Goal: Information Seeking & Learning: Learn about a topic

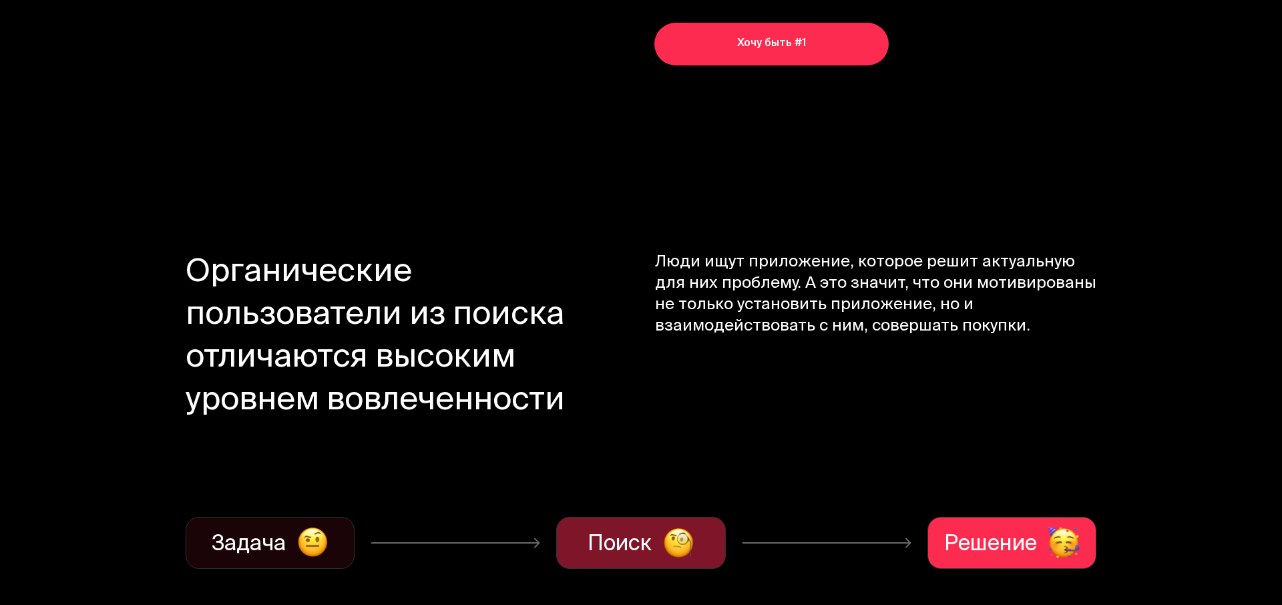
click at [783, 268] on span "Люди ищут приложение, которое решит актуальную для них проблему. А это значит, …" at bounding box center [876, 361] width 442 height 218
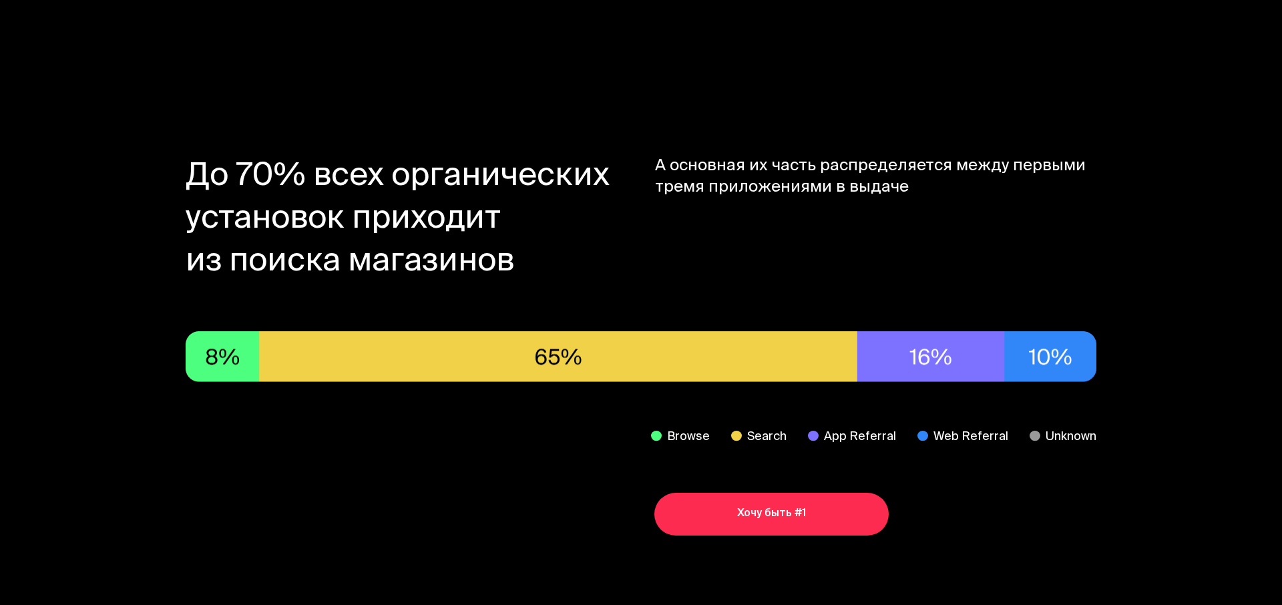
scroll to position [1330, 0]
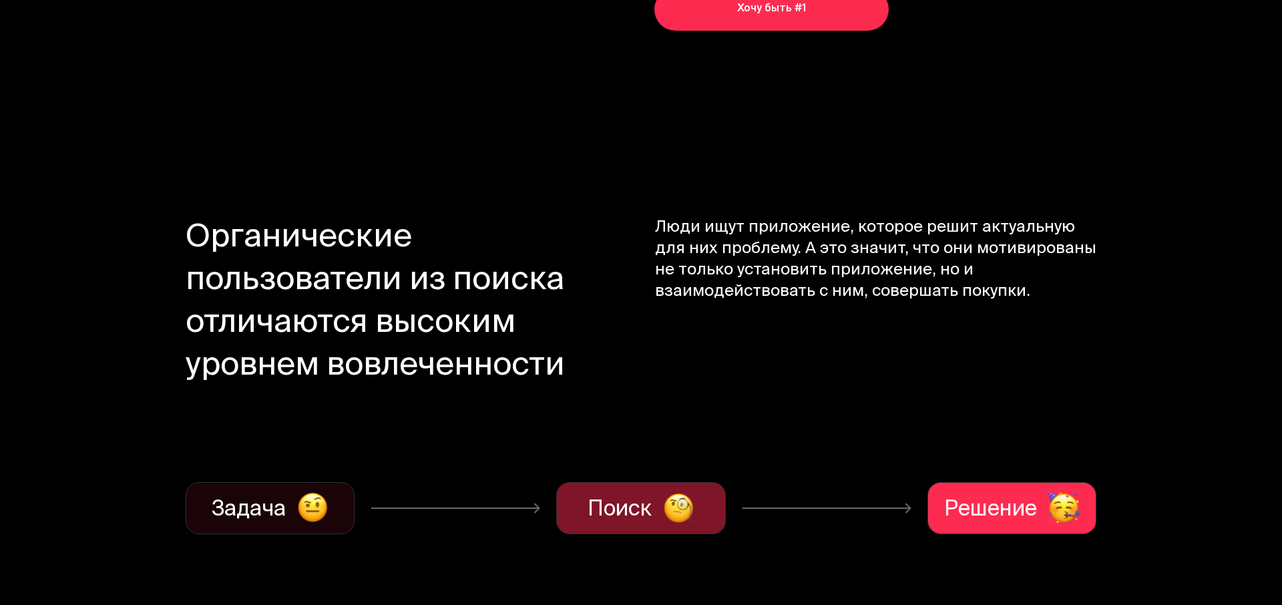
click at [783, 268] on span "Люди ищут приложение, которое решит актуальную для них проблему. А это значит, …" at bounding box center [876, 327] width 442 height 218
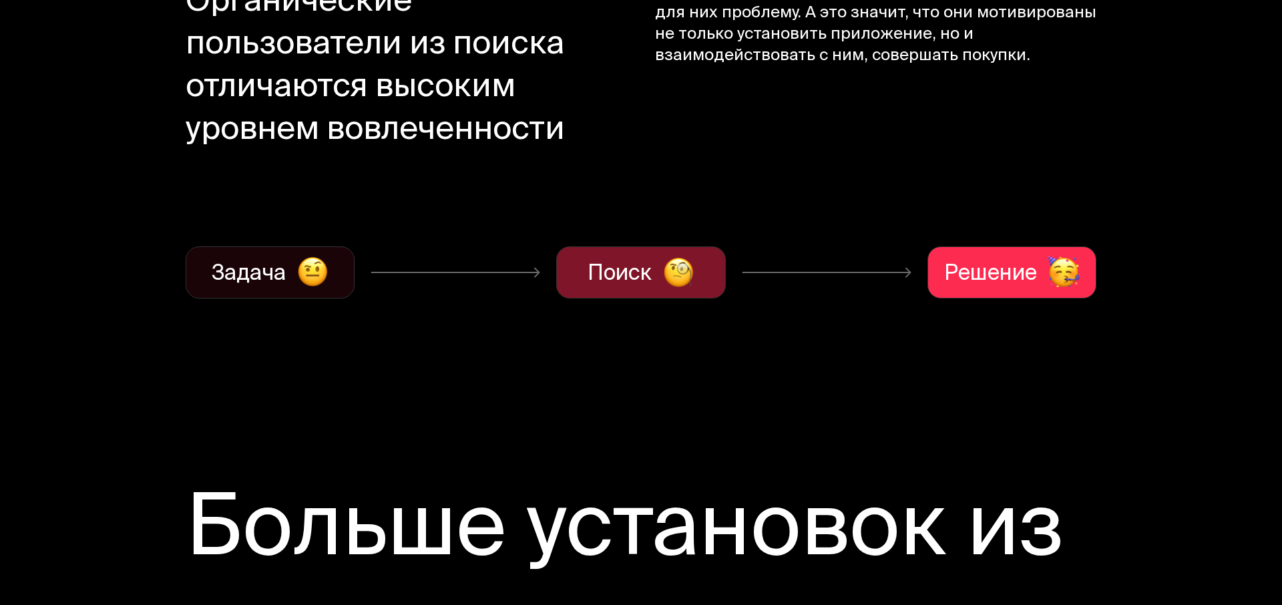
scroll to position [1613, 0]
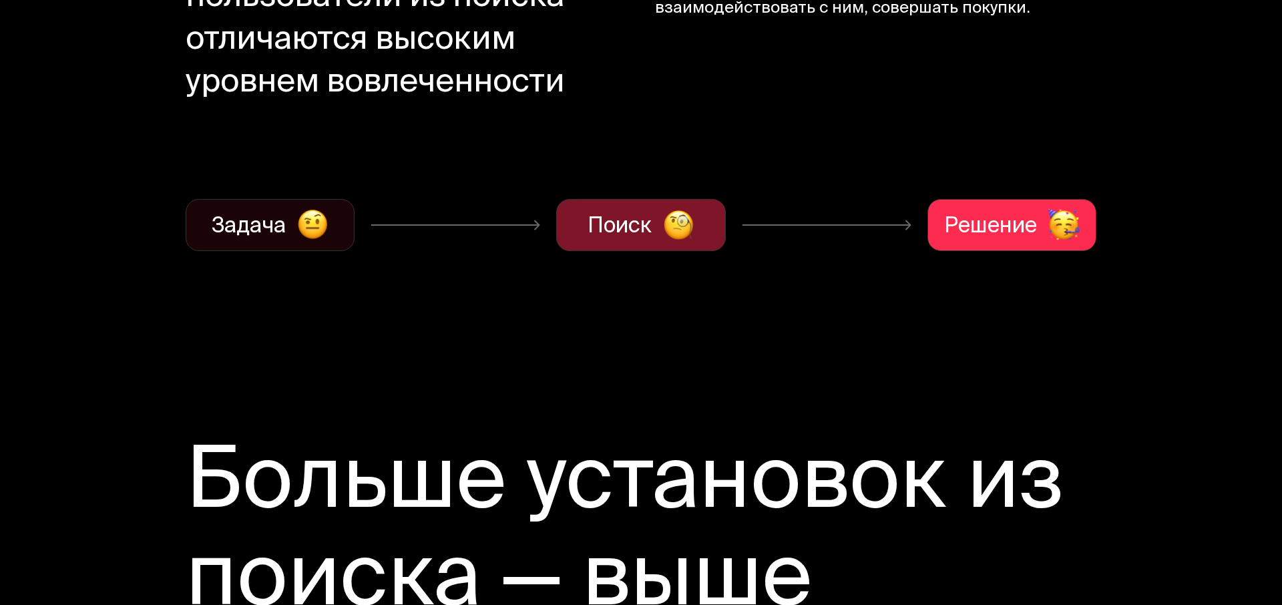
click at [783, 268] on section "Органические пользователи из поиска отличаются высоким уровнем вовлеченности Лю…" at bounding box center [641, 92] width 1282 height 503
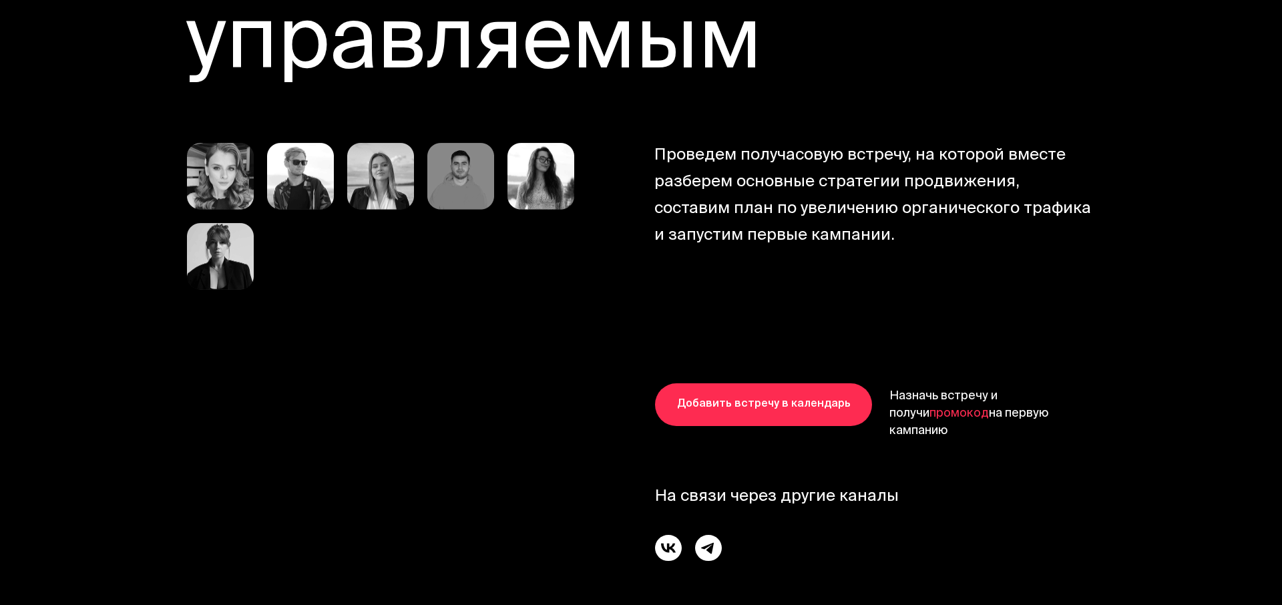
scroll to position [8130, 0]
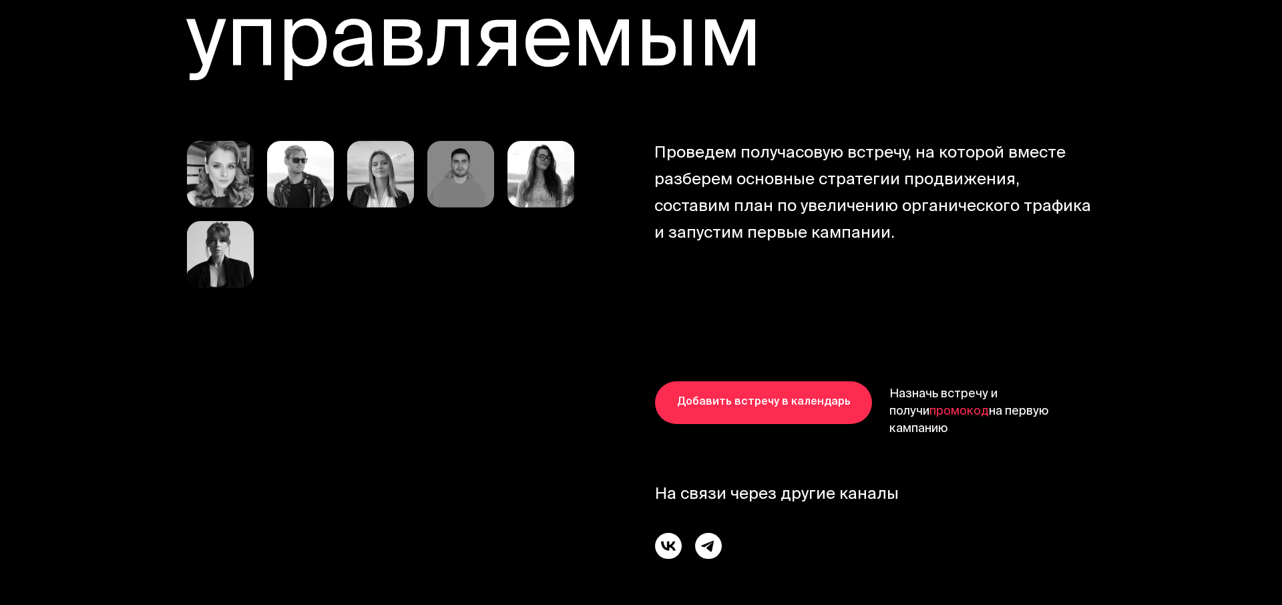
click at [783, 268] on span "Проведем получасовую встречу, на которой вместе разберем основные стратегии про…" at bounding box center [875, 214] width 442 height 147
click at [364, 168] on img at bounding box center [380, 174] width 67 height 67
click at [537, 196] on img at bounding box center [540, 174] width 67 height 67
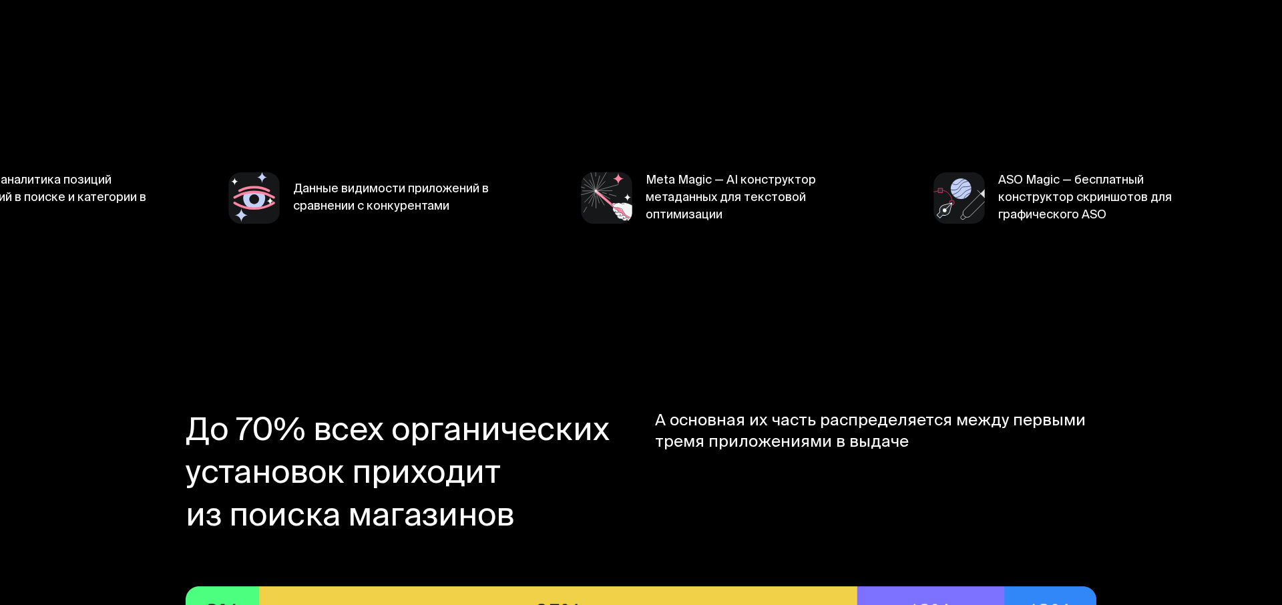
scroll to position [0, 0]
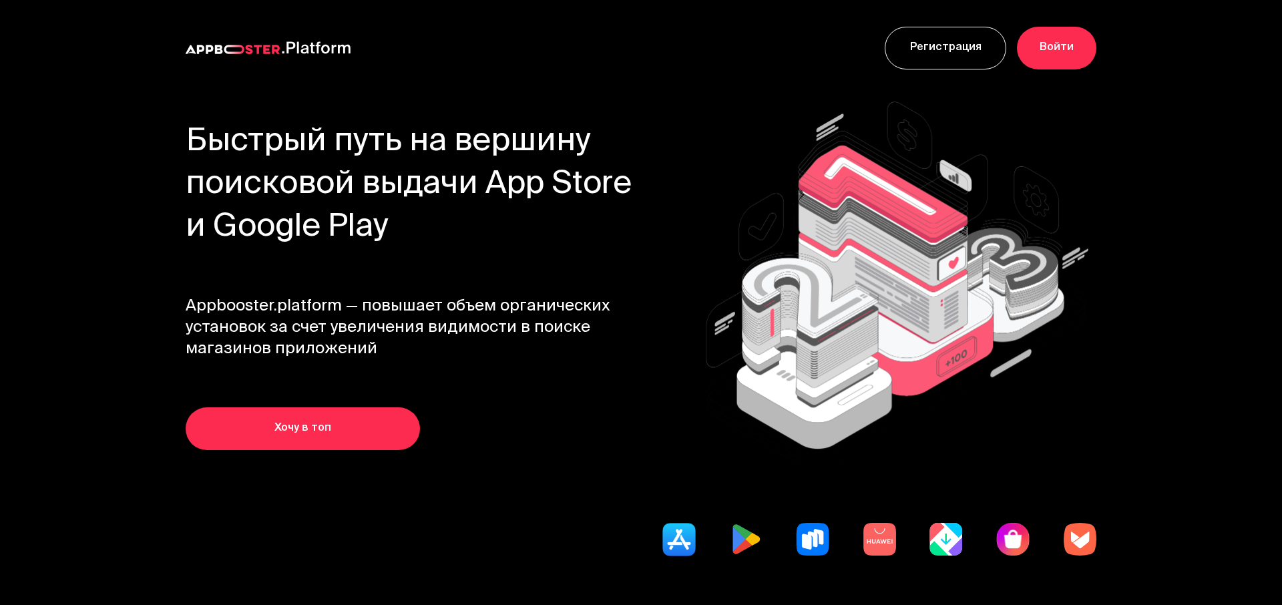
click at [581, 389] on div "Быстрый путь на вершину поисковой выдачи App Store и Google Play Appbooster.pla…" at bounding box center [420, 285] width 469 height 328
click at [290, 433] on link "Хочу в топ" at bounding box center [303, 428] width 234 height 43
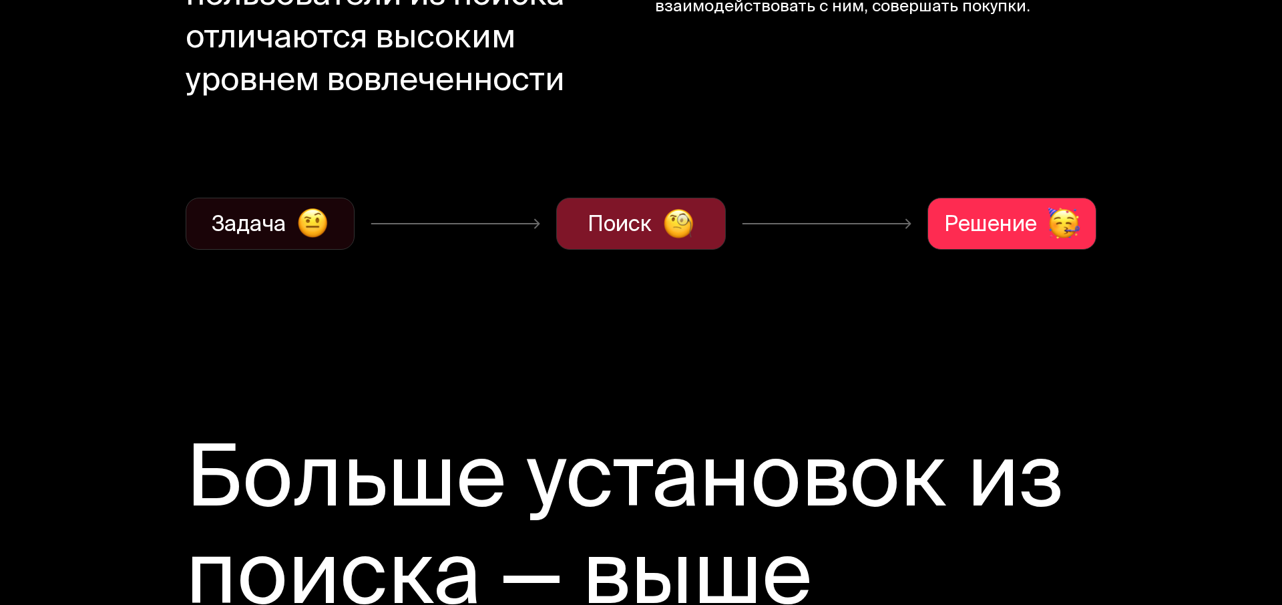
scroll to position [1694, 0]
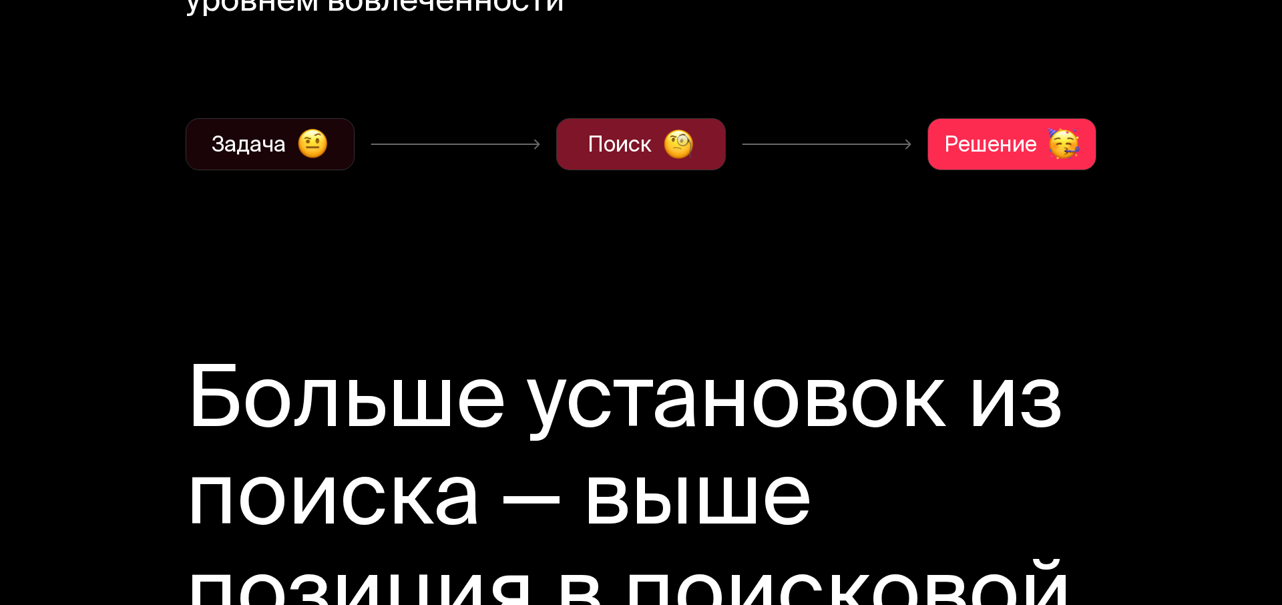
click at [679, 166] on div "Поиск" at bounding box center [640, 144] width 169 height 52
click at [982, 166] on div "Решение" at bounding box center [1011, 144] width 169 height 52
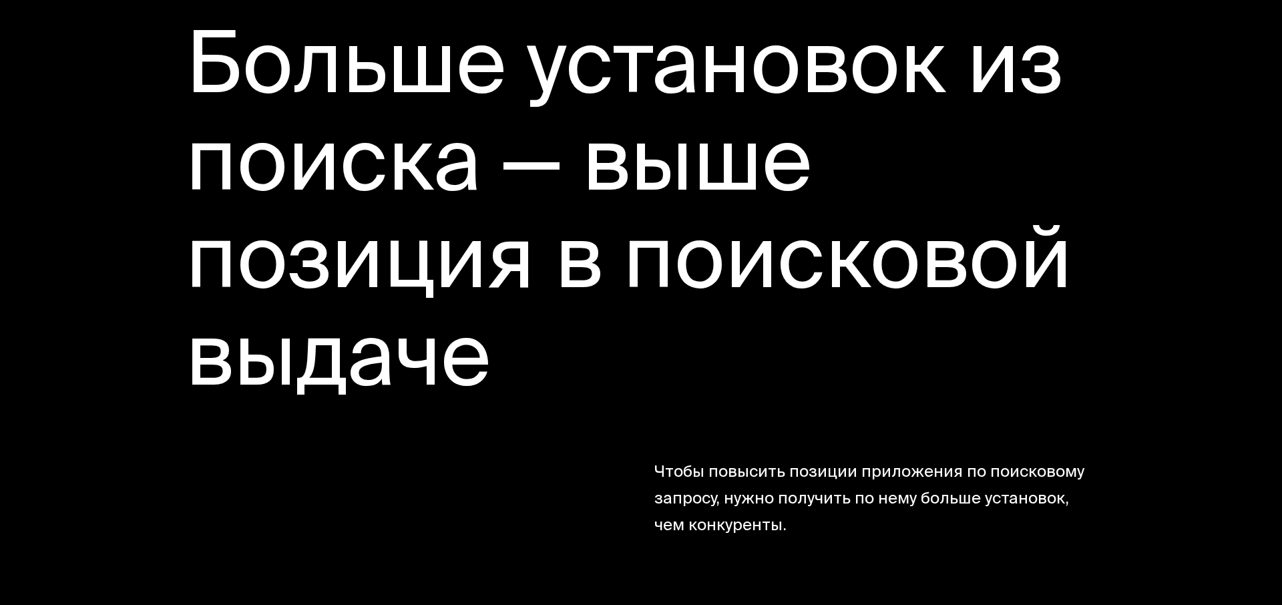
click at [740, 244] on h2 "Больше установок из поиска — выше позиция в поисковой выдаче" at bounding box center [641, 218] width 911 height 390
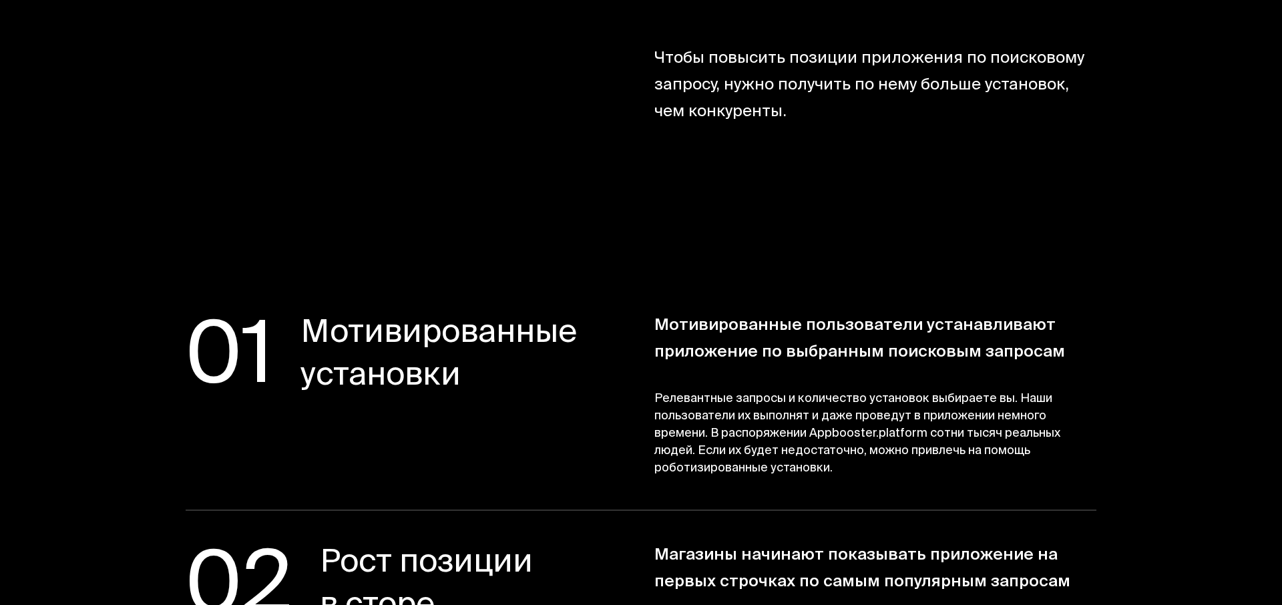
click at [740, 244] on section "01 Мотивированные установки Мотивированные пользователи устанавливают приложени…" at bounding box center [641, 608] width 1282 height 776
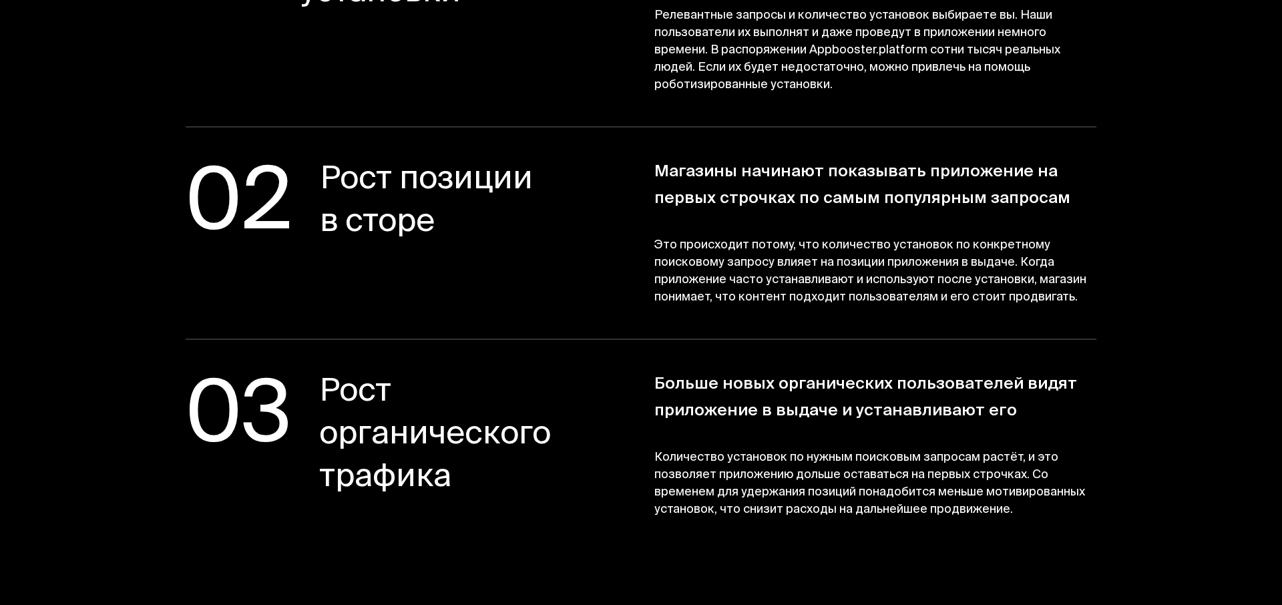
click at [740, 244] on span "Это происходит потому, что количество установок по конкретному поисковому запро…" at bounding box center [875, 271] width 442 height 69
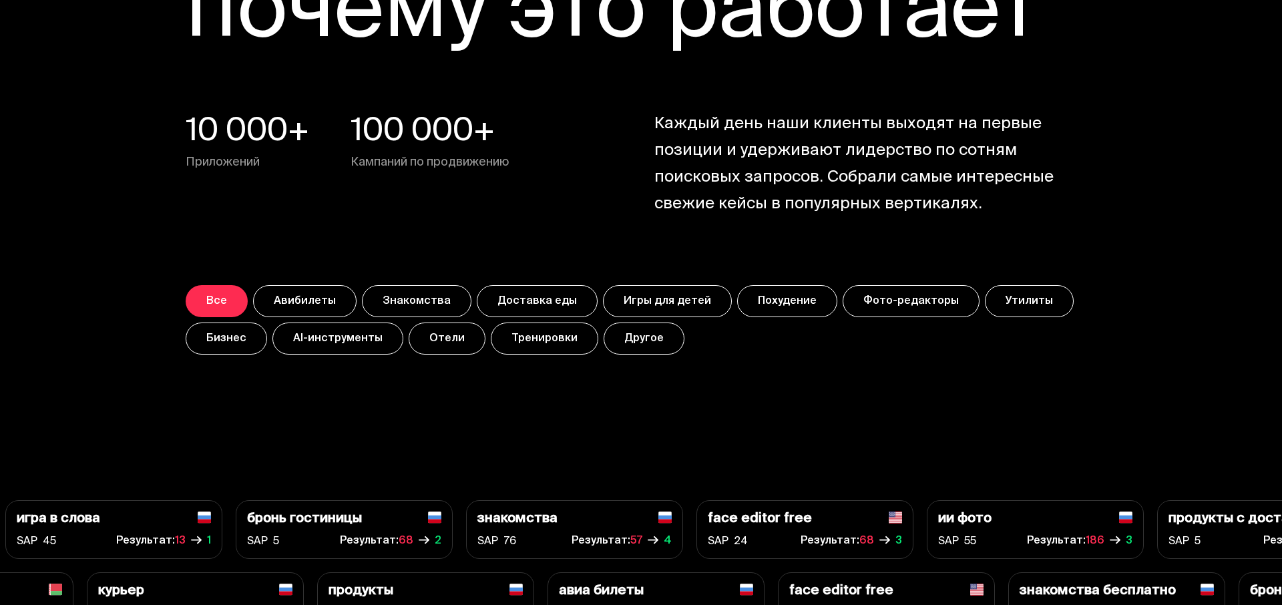
scroll to position [5367, 0]
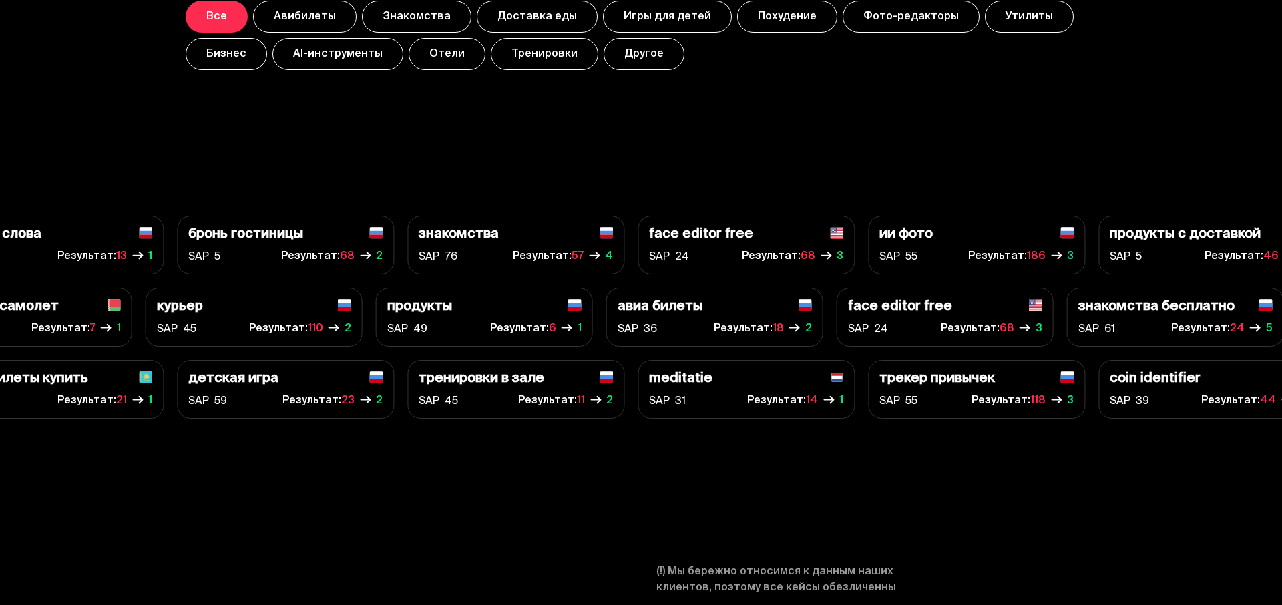
click at [583, 232] on div "знакомства" at bounding box center [516, 234] width 194 height 15
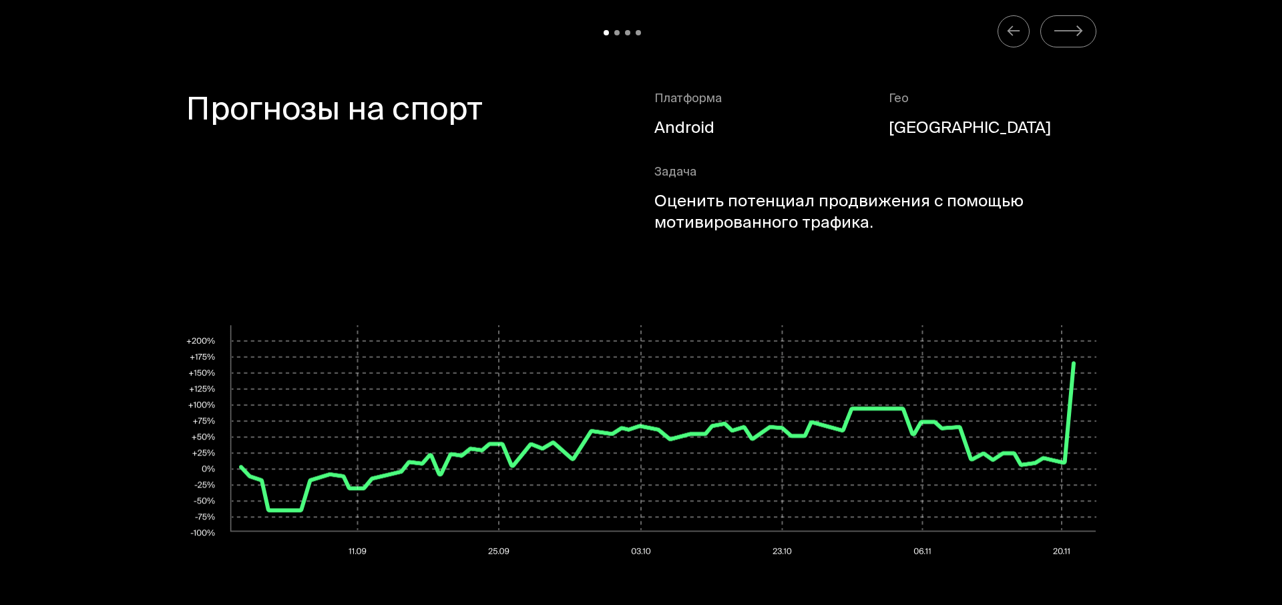
click at [636, 298] on div "Прогнозы на спорт Платформа Android Гео [GEOGRAPHIC_DATA] Задача Оценить потенц…" at bounding box center [641, 409] width 911 height 636
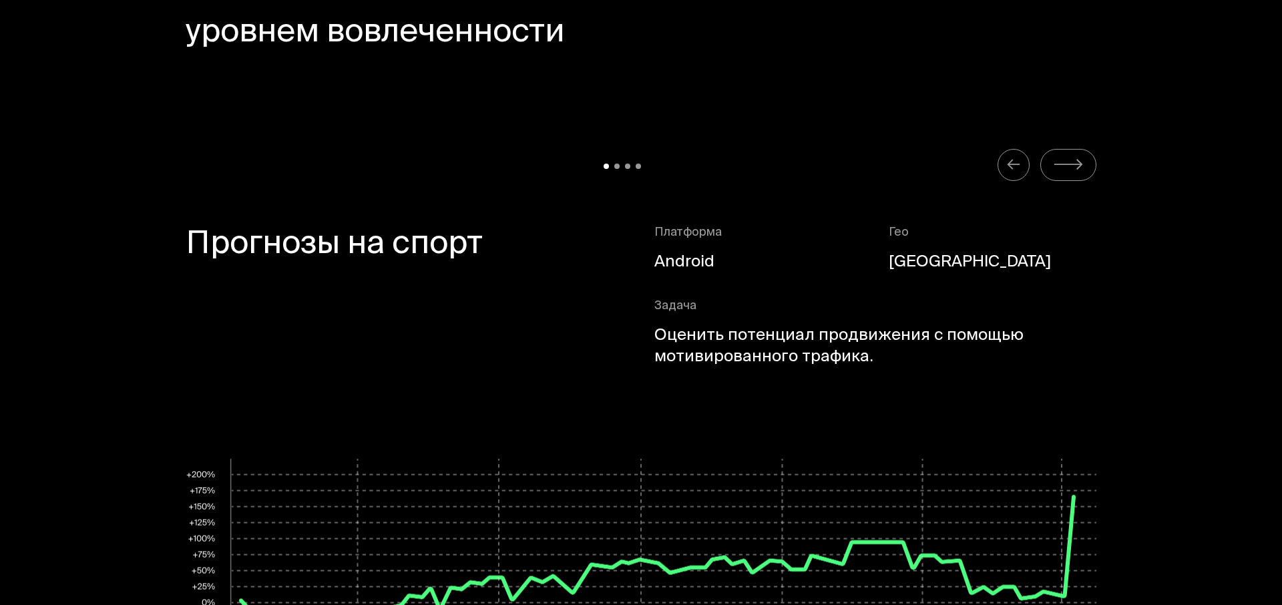
scroll to position [6813, 0]
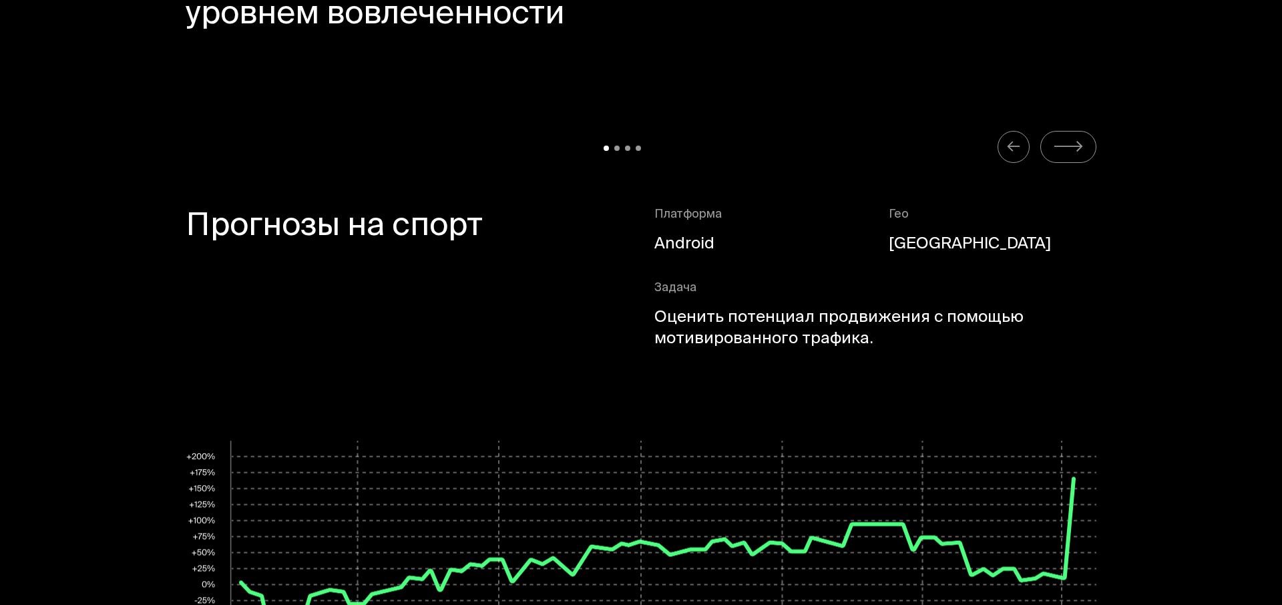
click at [624, 141] on div at bounding box center [641, 147] width 911 height 32
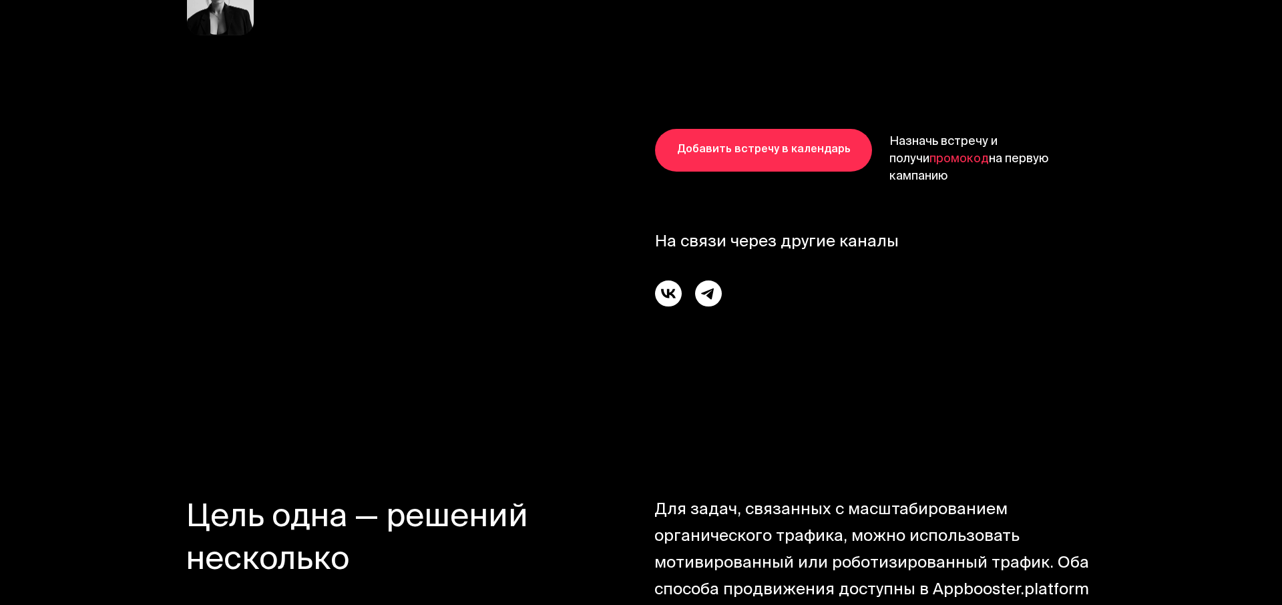
scroll to position [8382, 0]
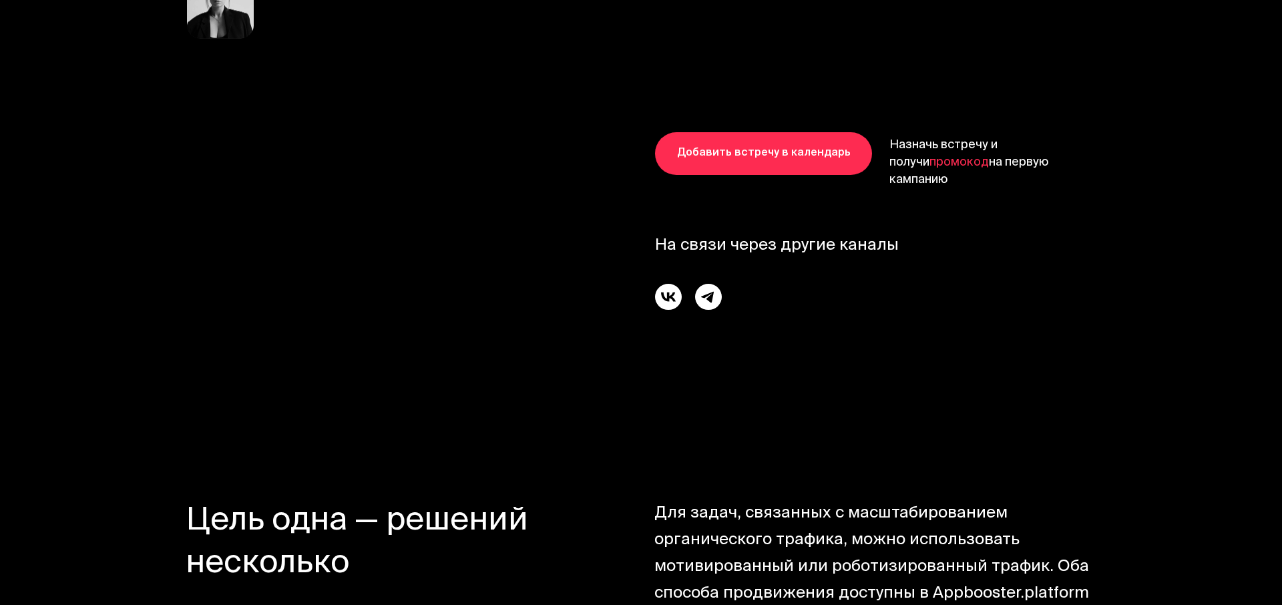
scroll to position [8377, 0]
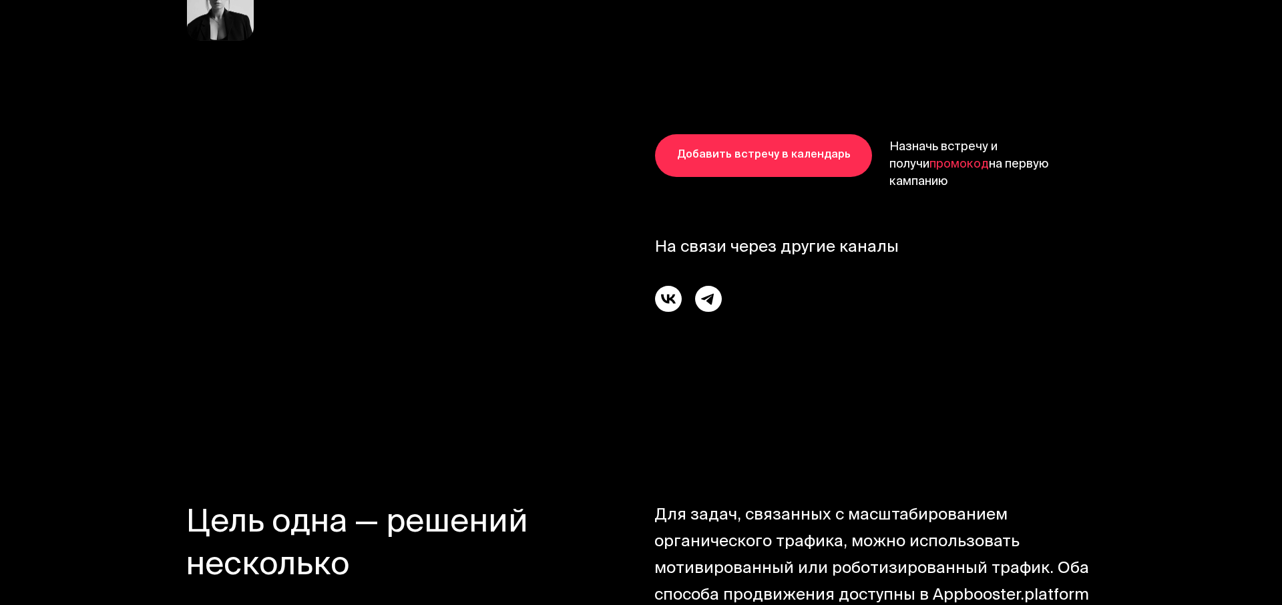
click at [929, 167] on span "промокод" at bounding box center [958, 164] width 59 height 21
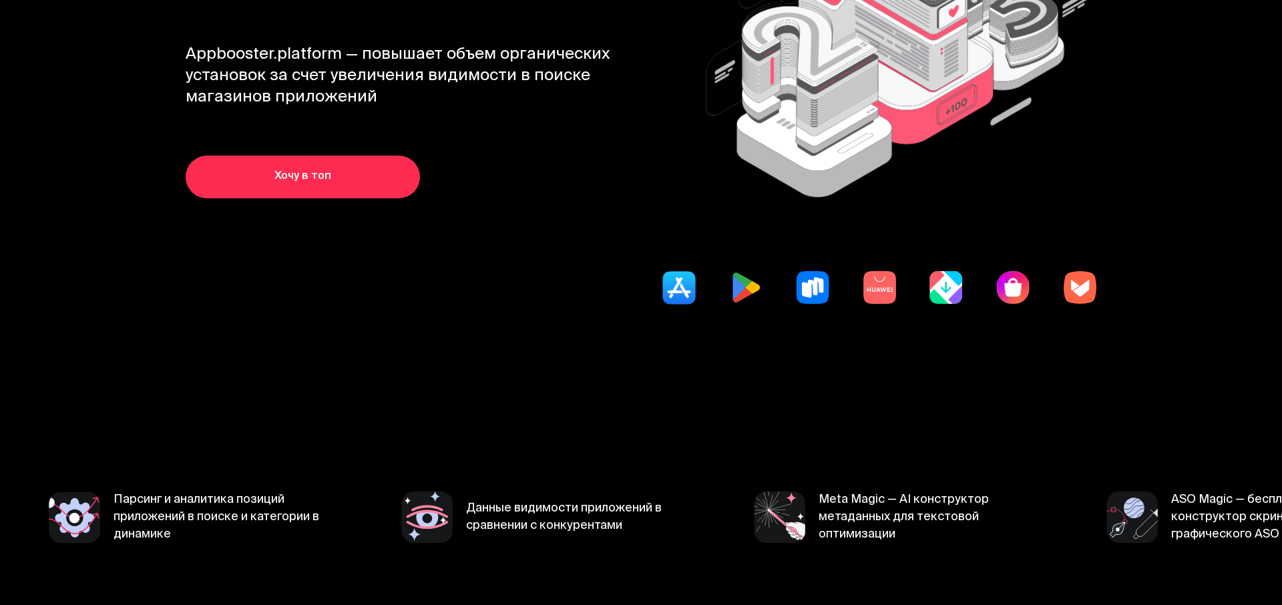
scroll to position [0, 0]
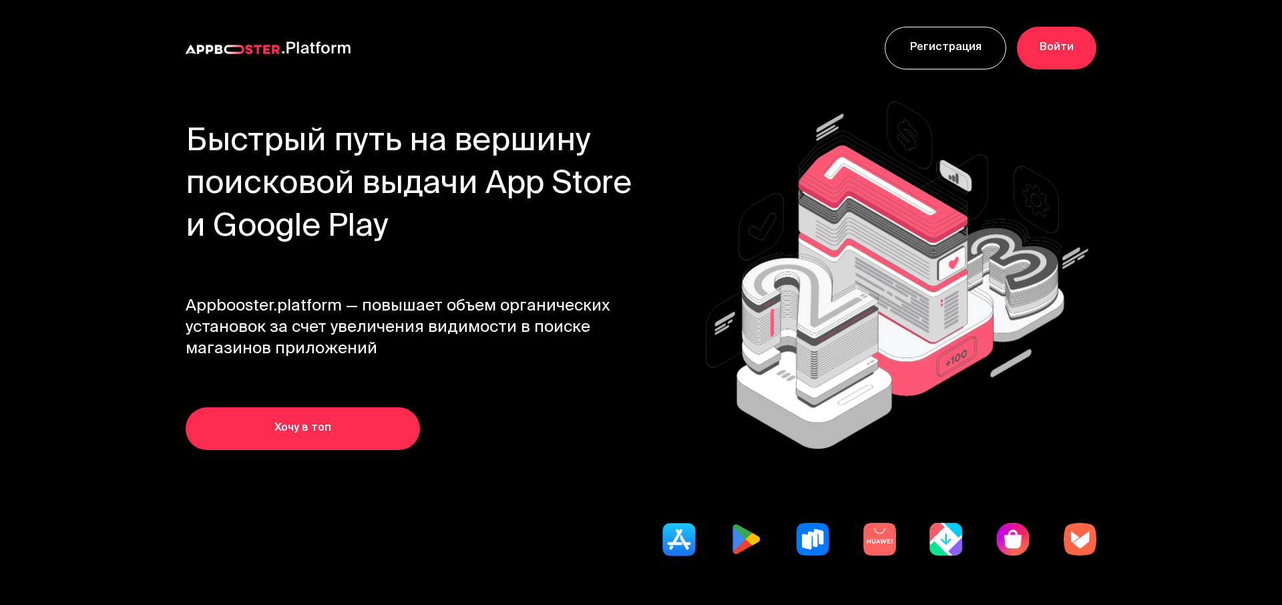
click at [786, 419] on img at bounding box center [896, 286] width 401 height 380
click at [871, 295] on img at bounding box center [896, 286] width 401 height 380
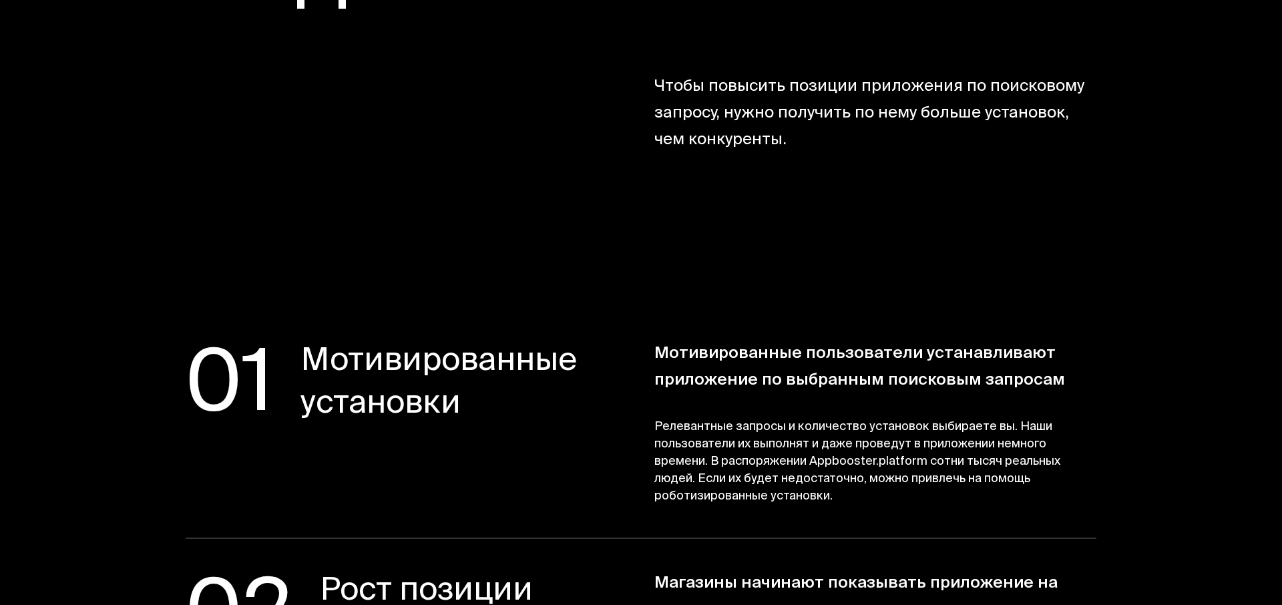
scroll to position [2632, 0]
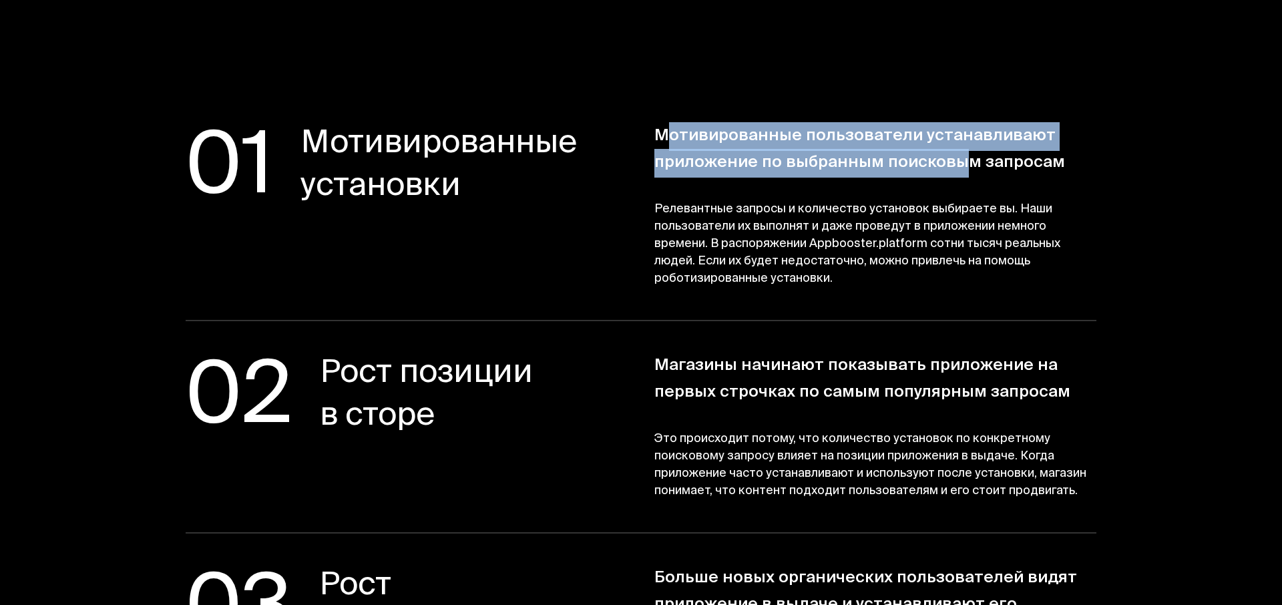
drag, startPoint x: 658, startPoint y: 134, endPoint x: 951, endPoint y: 172, distance: 295.4
click at [951, 172] on span "Мотивированные пользователи устанавливают приложение по выбранным поисковым зап…" at bounding box center [875, 149] width 442 height 53
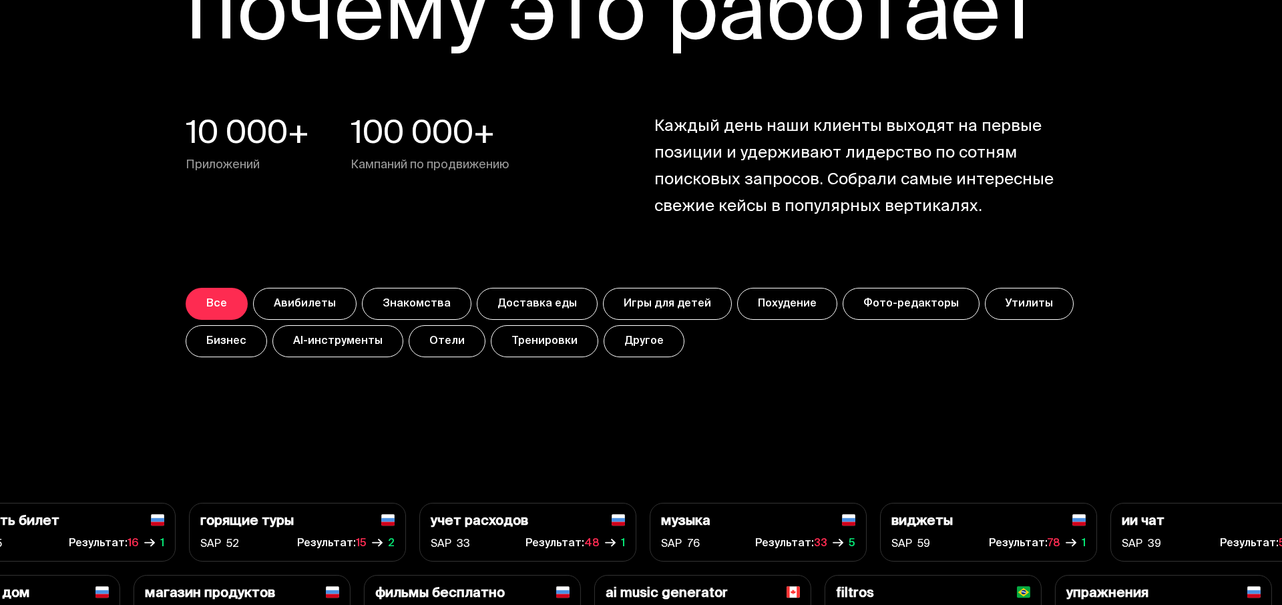
scroll to position [5079, 0]
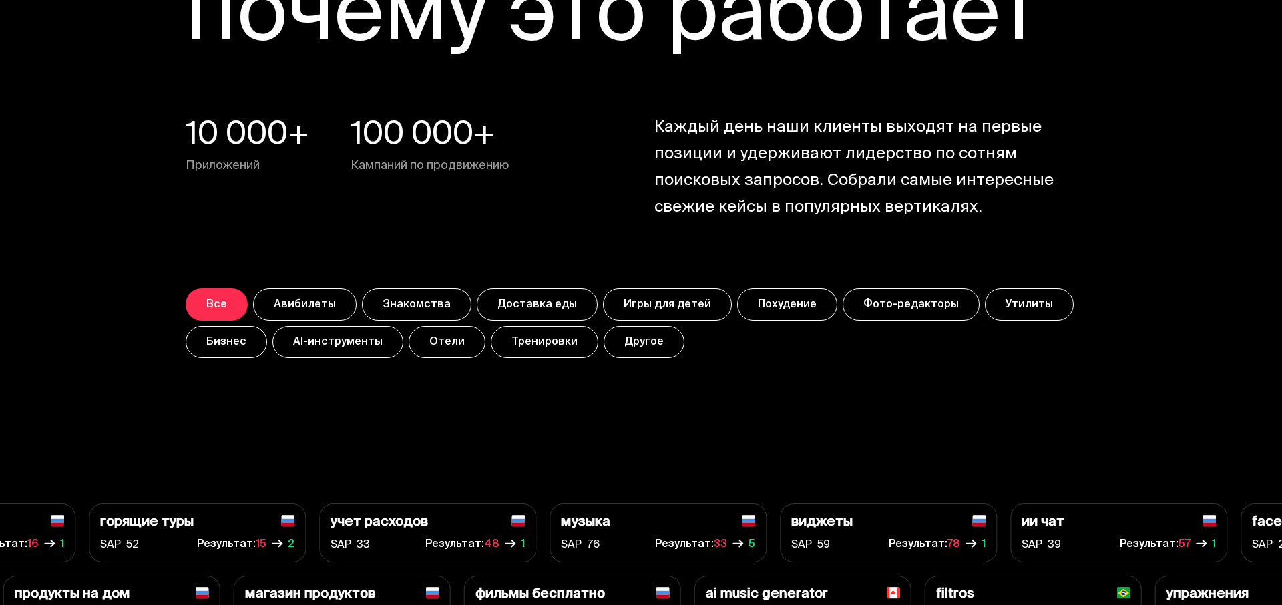
click at [678, 292] on button "Игры для детей" at bounding box center [667, 304] width 129 height 32
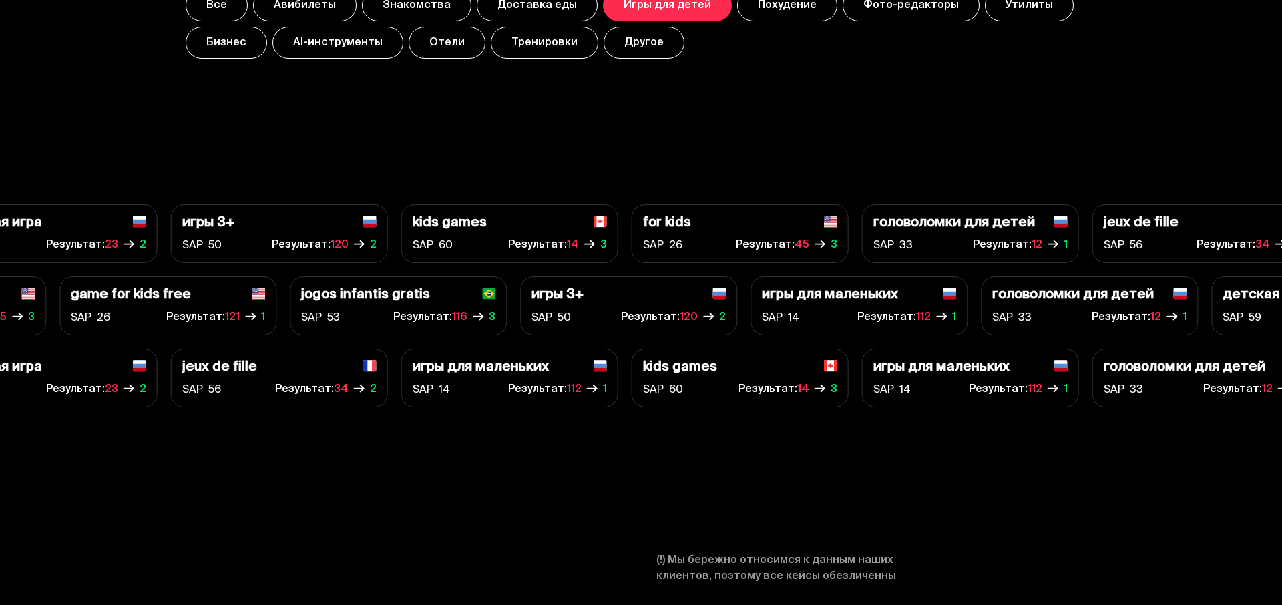
scroll to position [5671, 0]
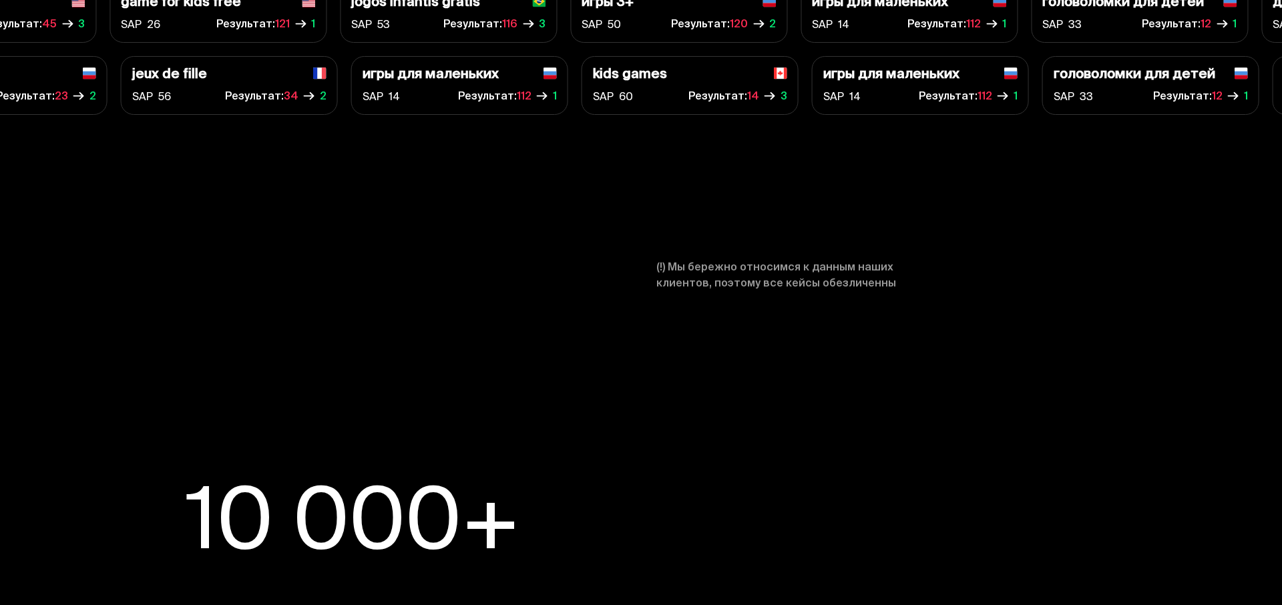
click at [850, 264] on span "(!) Мы бережно относимся к данным наших клиентов, поэтому все кейсы обезличенны" at bounding box center [799, 276] width 286 height 32
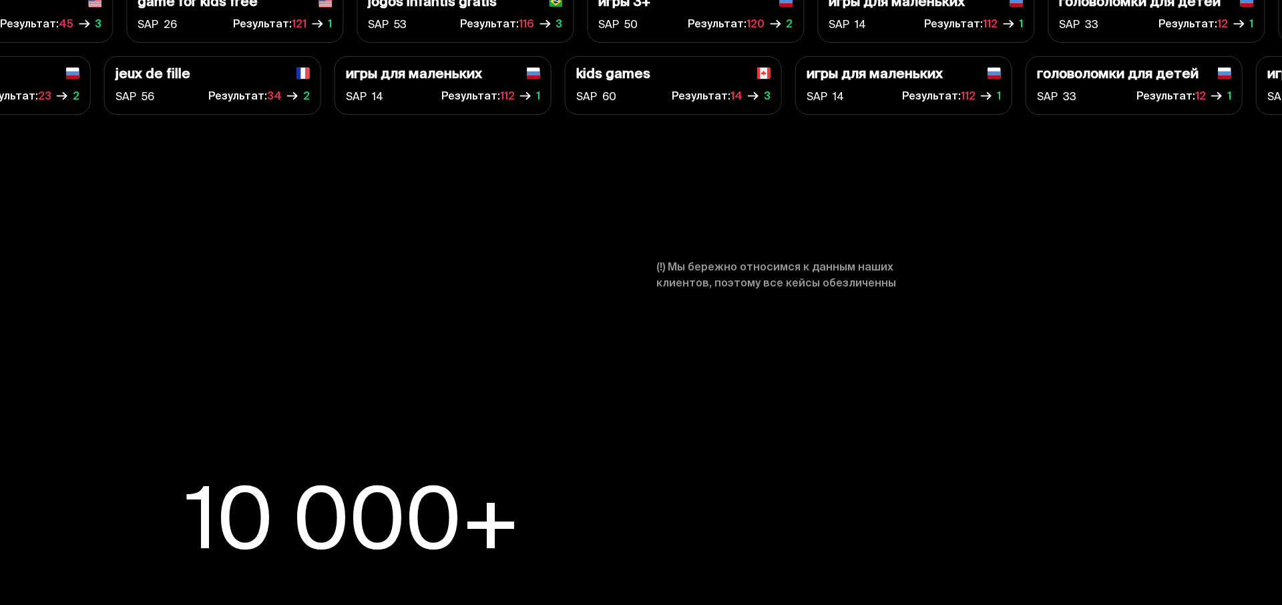
scroll to position [6136, 0]
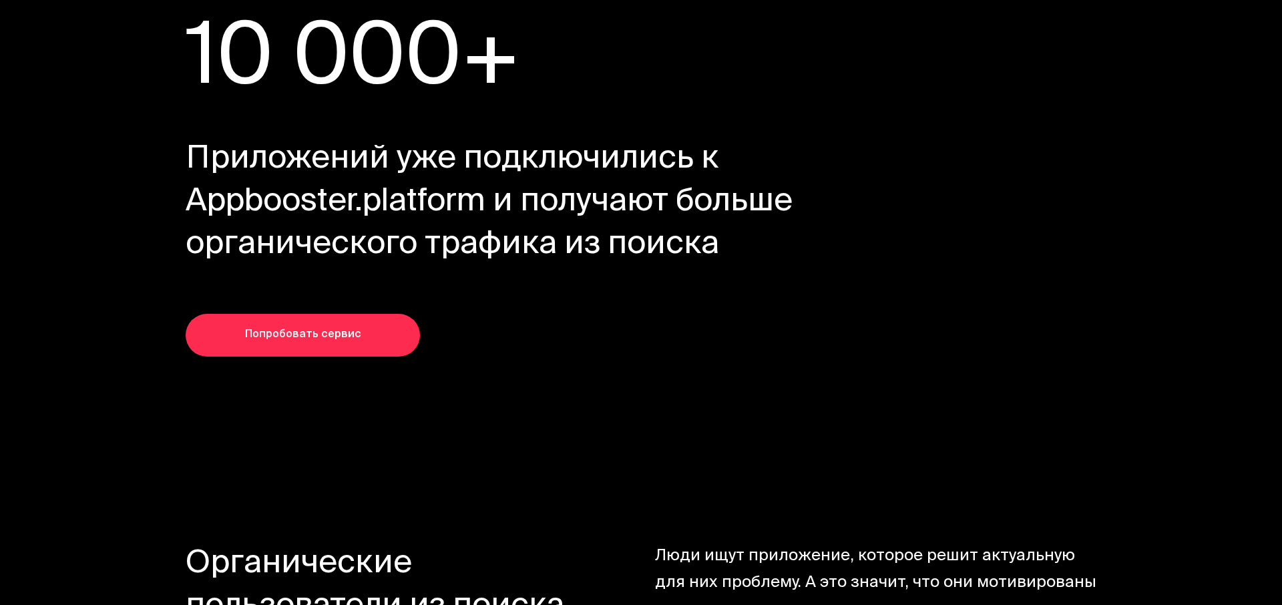
click at [788, 336] on section "10 000+ Мотивированные пользователи устанавливают приложение по выбранным поиск…" at bounding box center [641, 185] width 1282 height 529
click at [356, 184] on span "Приложений уже подключились к Appbooster.platform и получают больше органическо…" at bounding box center [524, 203] width 676 height 128
click at [362, 209] on span "Приложений уже подключились к Appbooster.platform и получают больше органическо…" at bounding box center [524, 203] width 676 height 128
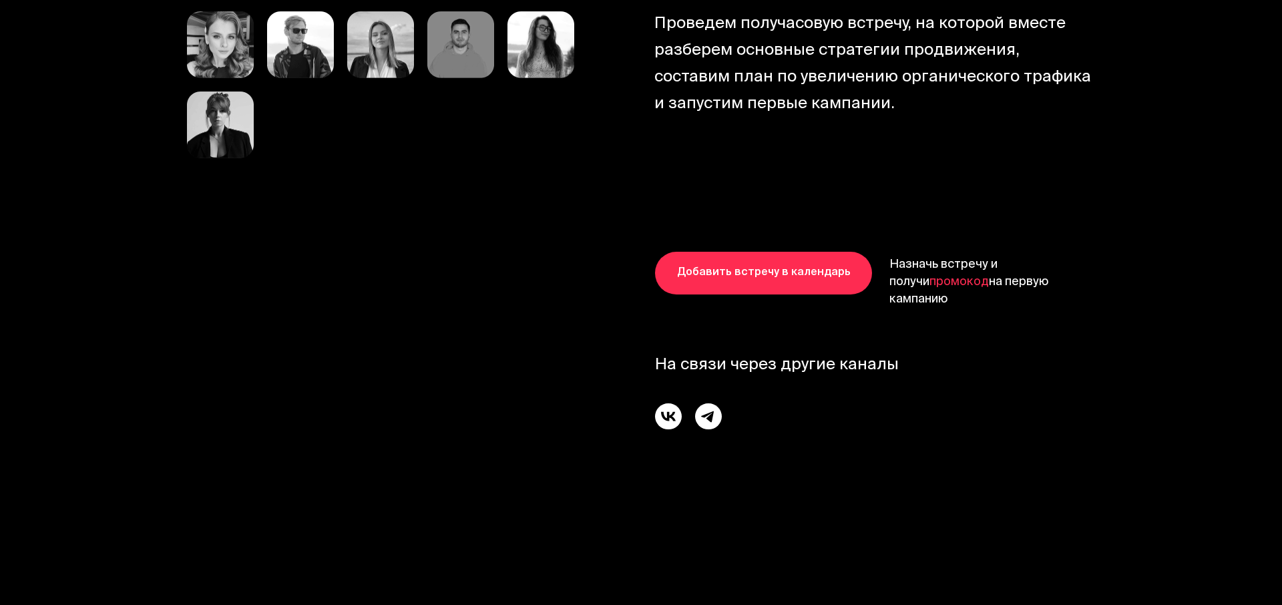
scroll to position [8258, 0]
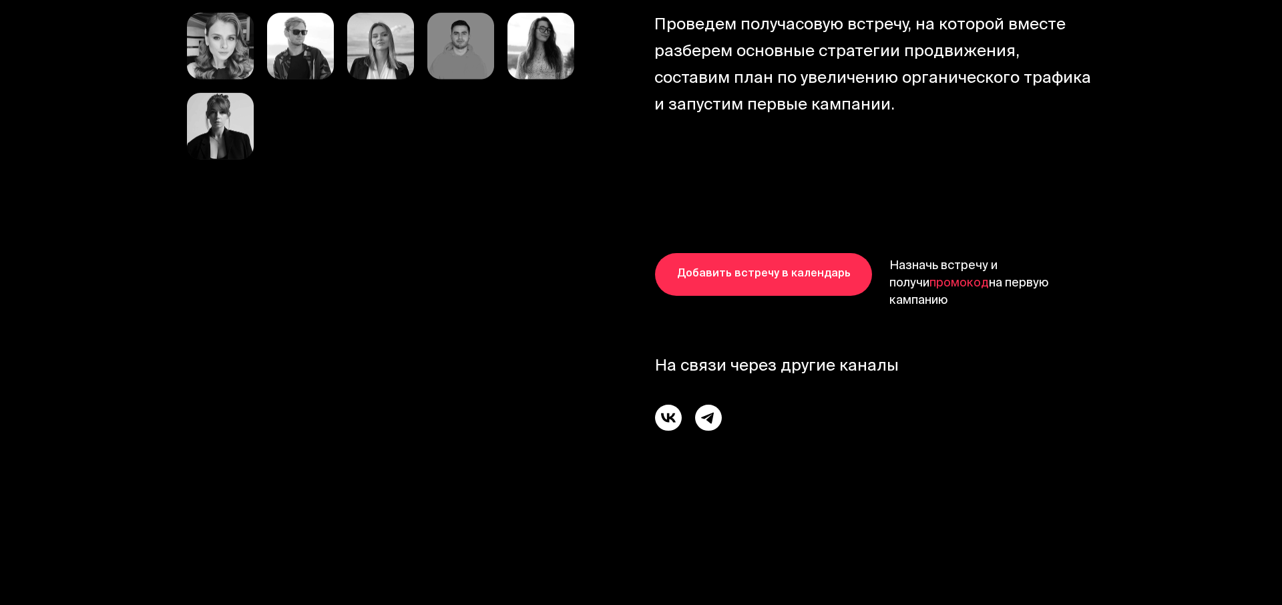
click at [755, 182] on section "Поможем сделать органический канал трафика управляемым Проведем получасовую вст…" at bounding box center [641, 52] width 1282 height 952
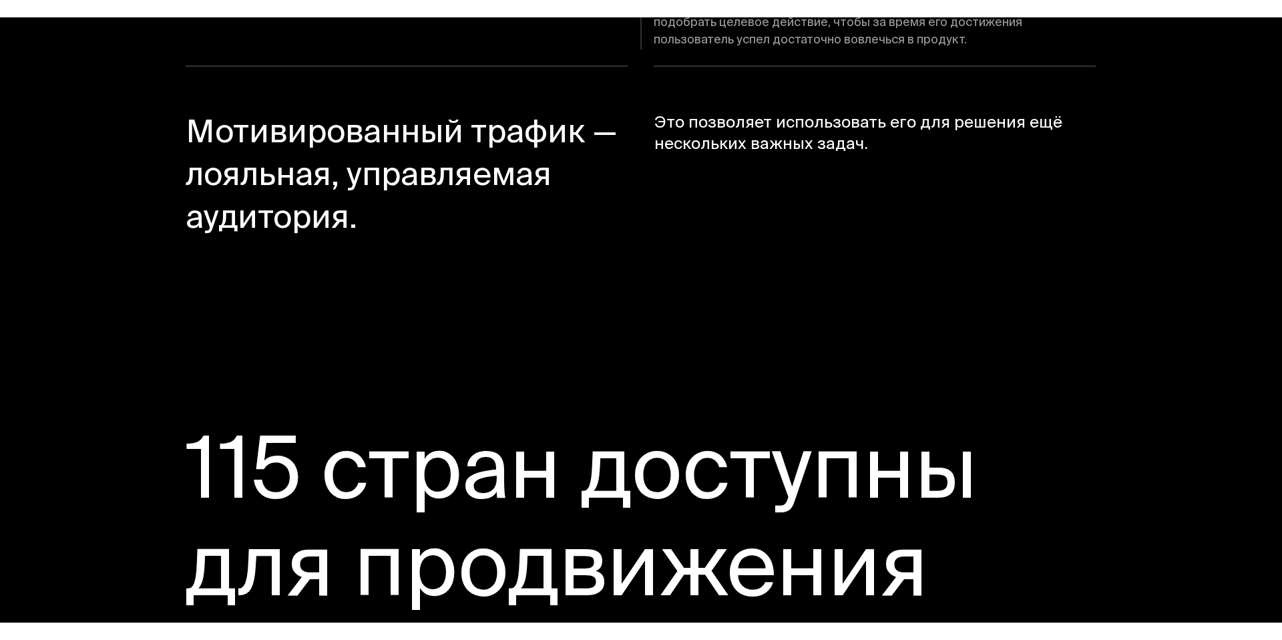
scroll to position [9658, 0]
